Goal: Transaction & Acquisition: Purchase product/service

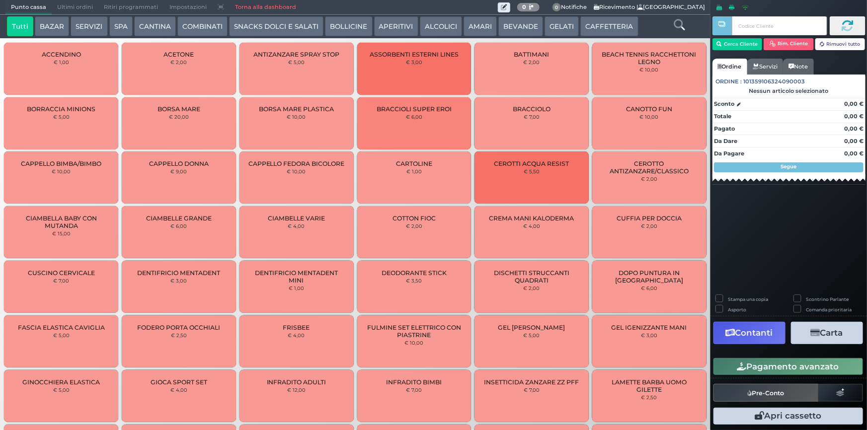
click at [609, 23] on button "CAFFETTERIA" at bounding box center [609, 26] width 58 height 20
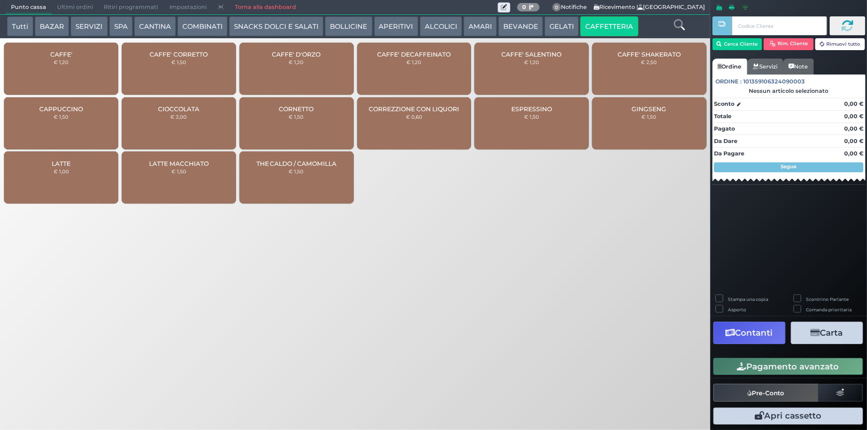
click at [75, 73] on div "CAFFE' € 1,20" at bounding box center [61, 69] width 114 height 52
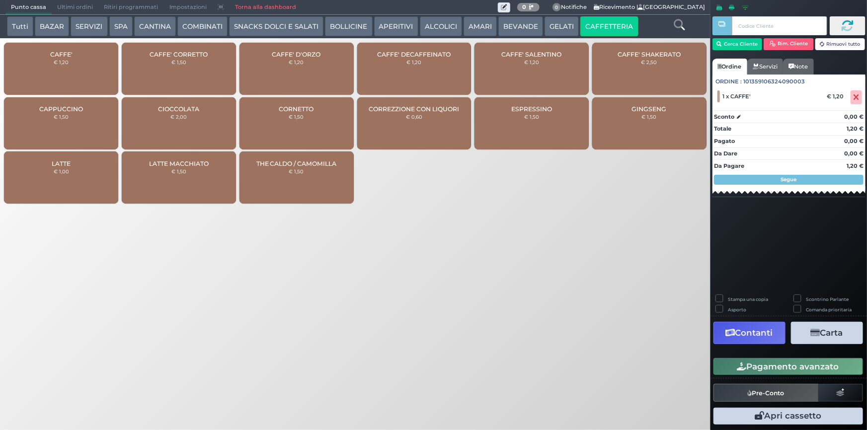
click at [375, 53] on div "CAFFE' DECAFFEINATO € 1,20" at bounding box center [414, 69] width 114 height 52
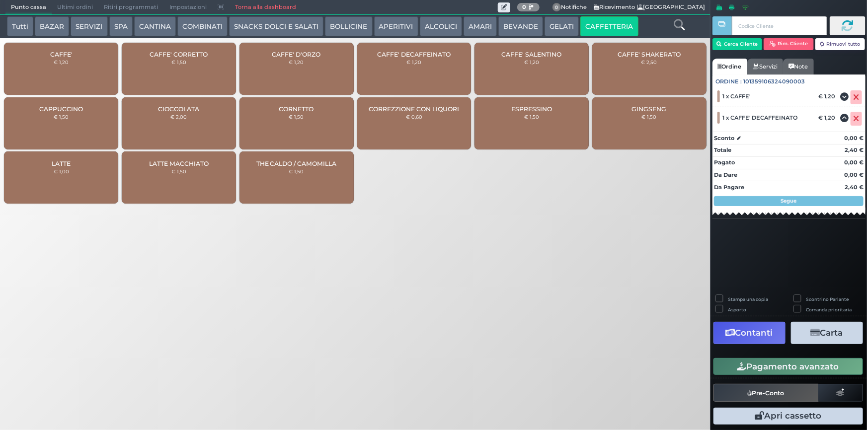
click at [478, 25] on button "AMARI" at bounding box center [480, 26] width 33 height 20
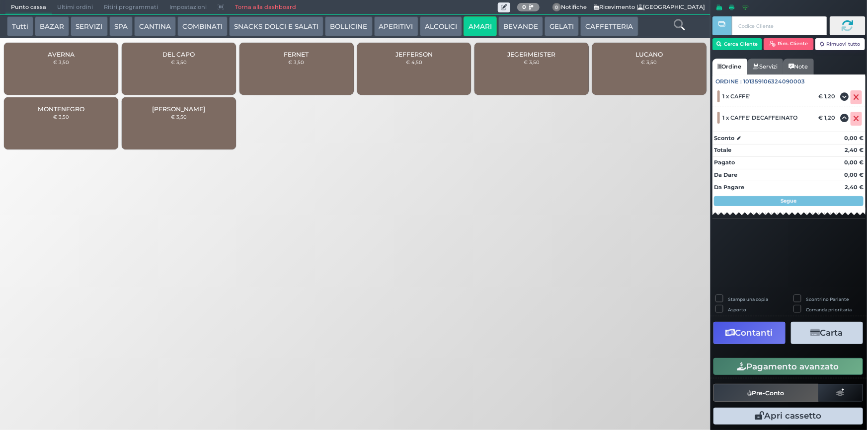
click at [318, 59] on div "FERNET € 3,50" at bounding box center [296, 69] width 114 height 52
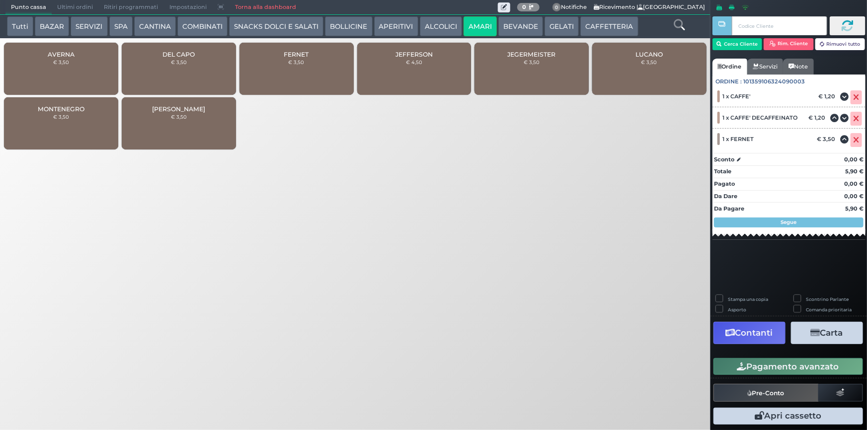
click at [773, 367] on button "Pagamento avanzato" at bounding box center [788, 366] width 150 height 17
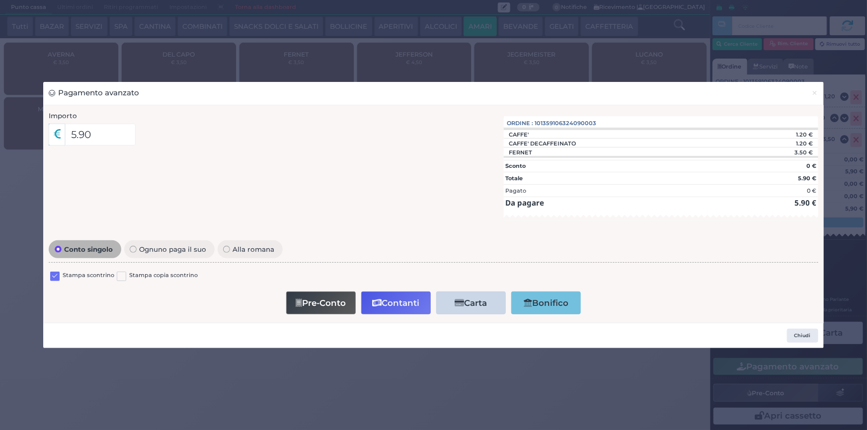
click at [54, 278] on label at bounding box center [54, 276] width 9 height 9
click at [0, 0] on input "checkbox" at bounding box center [0, 0] width 0 height 0
click at [400, 298] on button "Contanti" at bounding box center [396, 303] width 70 height 22
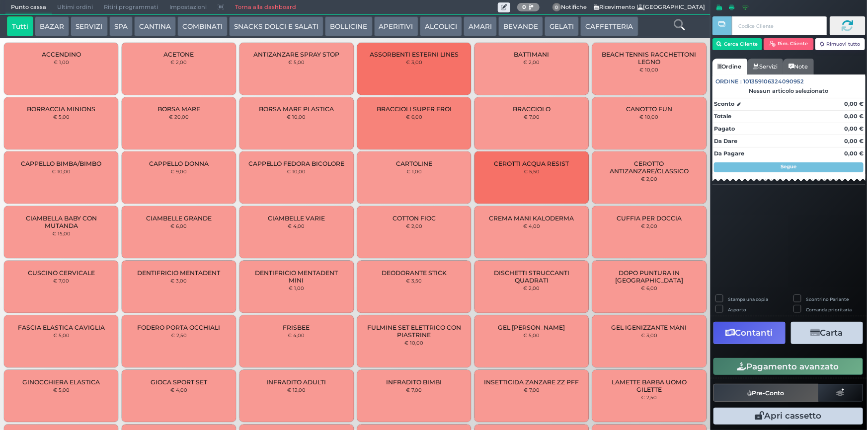
click at [474, 21] on button "AMARI" at bounding box center [480, 26] width 33 height 20
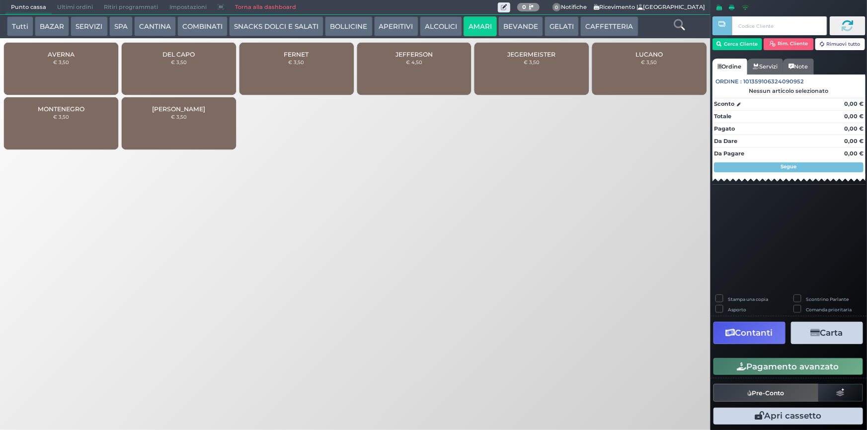
click at [172, 58] on div "DEL CAPO € 3,50" at bounding box center [179, 69] width 114 height 52
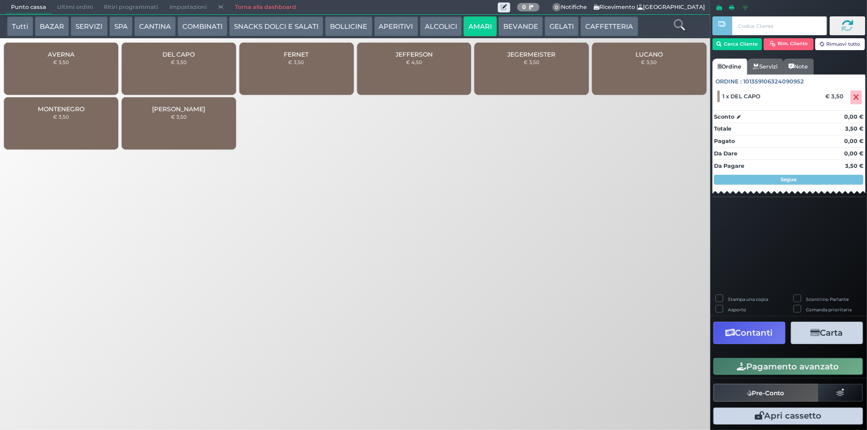
click at [762, 298] on label "Stampa una copia" at bounding box center [748, 299] width 40 height 6
checkbox input "true"
click at [825, 337] on button "Carta" at bounding box center [827, 333] width 72 height 22
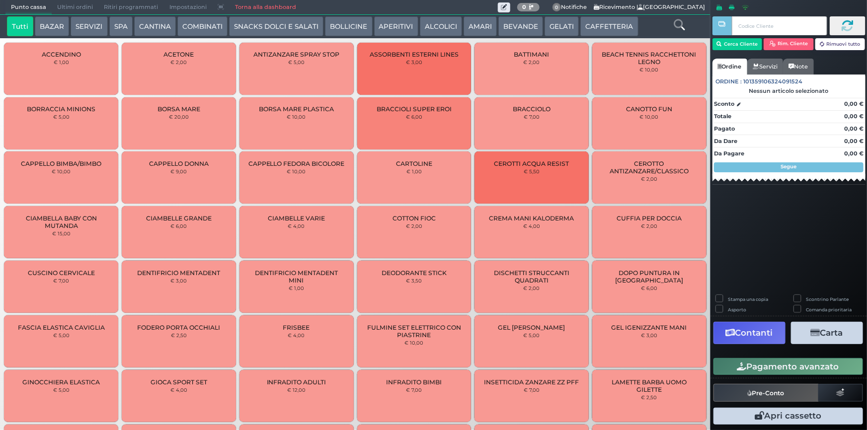
click at [591, 20] on button "CAFFETTERIA" at bounding box center [609, 26] width 58 height 20
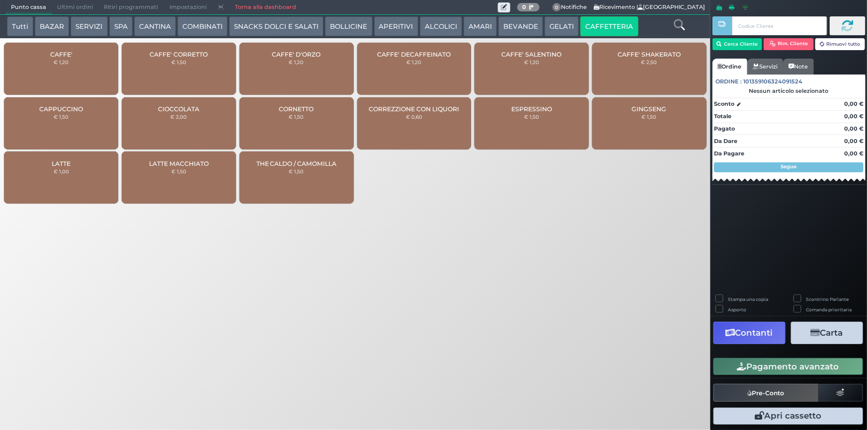
click at [307, 65] on div "CAFFE' D'ORZO € 1,20" at bounding box center [296, 69] width 114 height 52
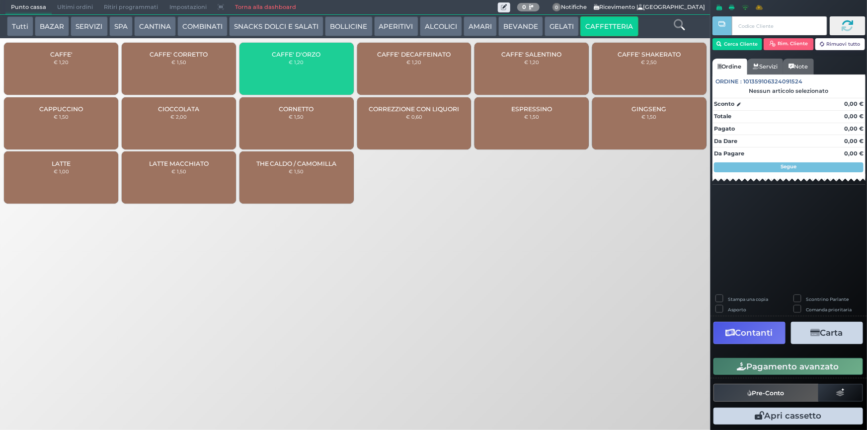
click at [307, 65] on div "CAFFE' D'ORZO € 1,20" at bounding box center [296, 69] width 114 height 52
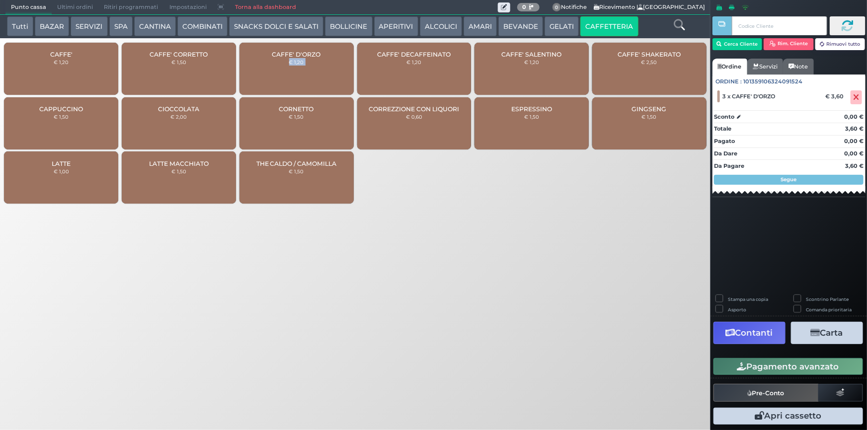
click at [782, 368] on button "Pagamento avanzato" at bounding box center [788, 366] width 150 height 17
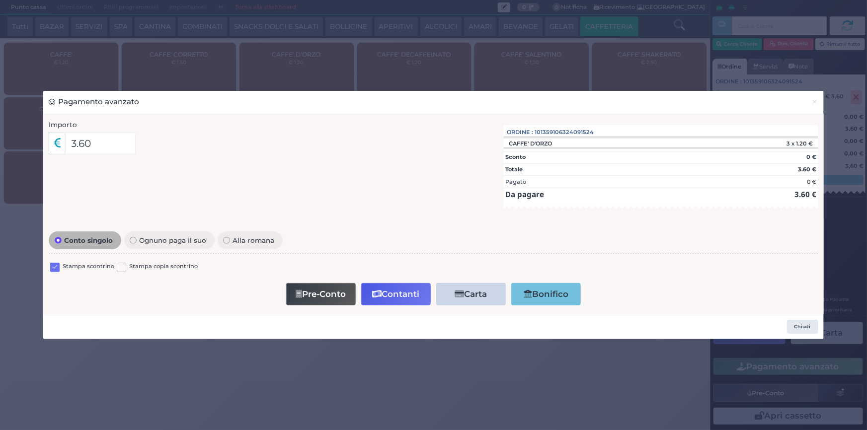
click at [54, 266] on label at bounding box center [54, 267] width 9 height 9
click at [0, 0] on input "checkbox" at bounding box center [0, 0] width 0 height 0
click at [396, 298] on button "Contanti" at bounding box center [396, 294] width 70 height 22
